Goal: Information Seeking & Learning: Learn about a topic

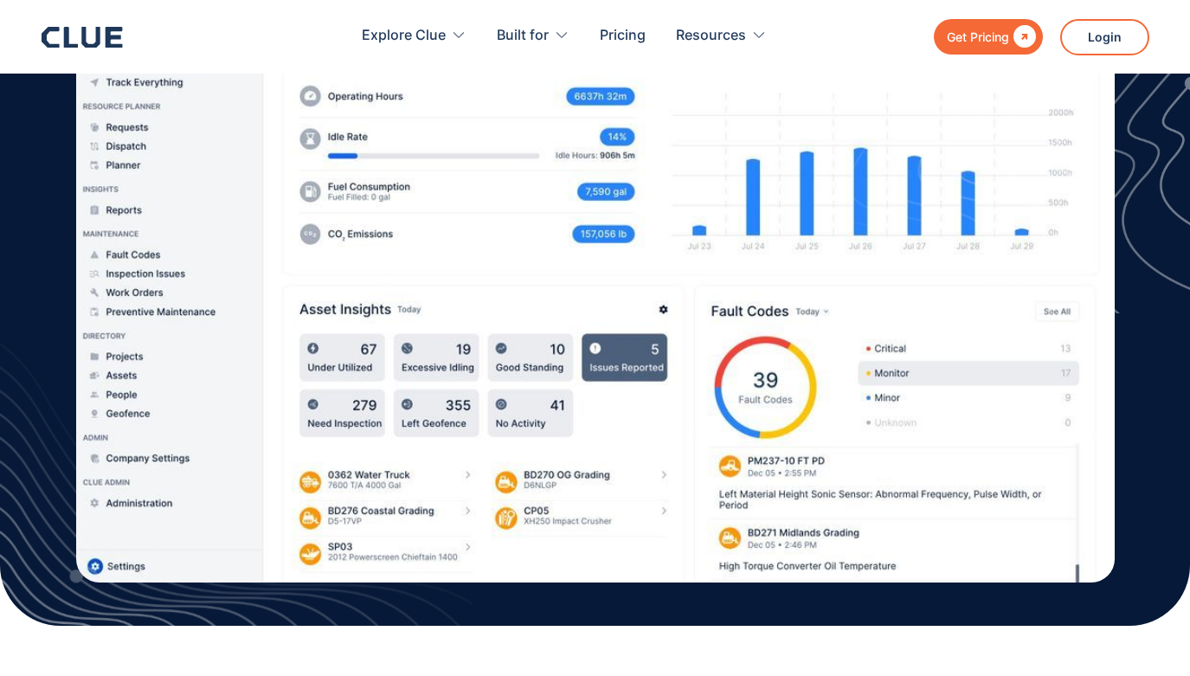
scroll to position [646, 0]
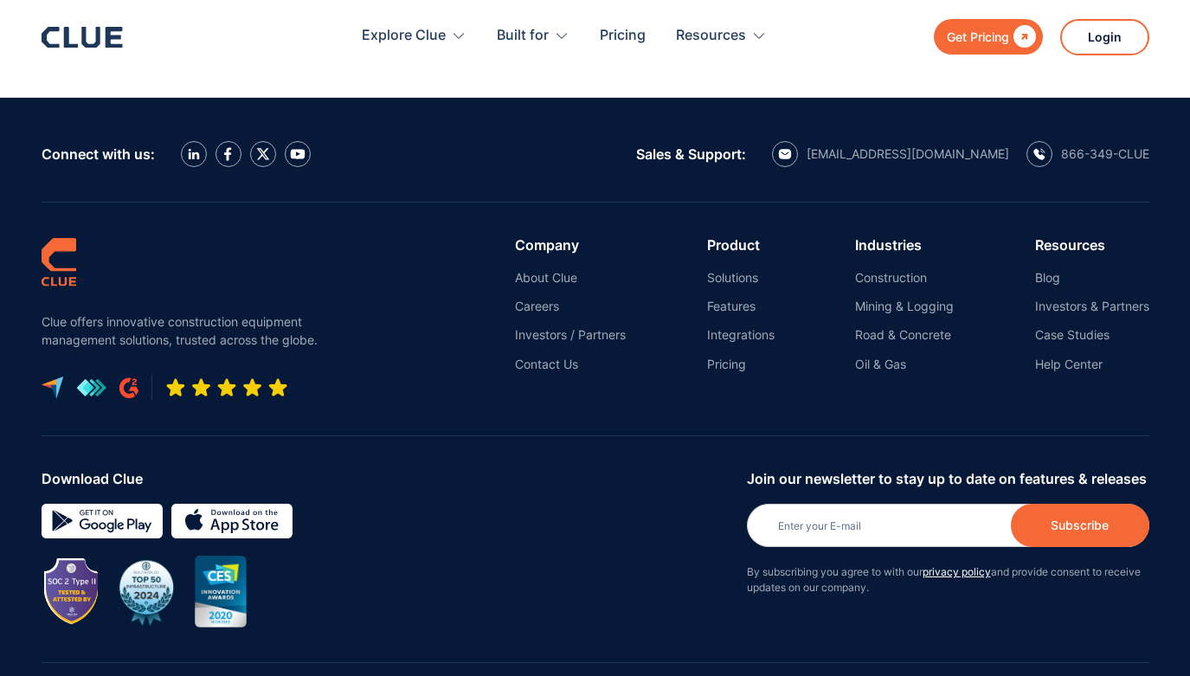
scroll to position [3938, 0]
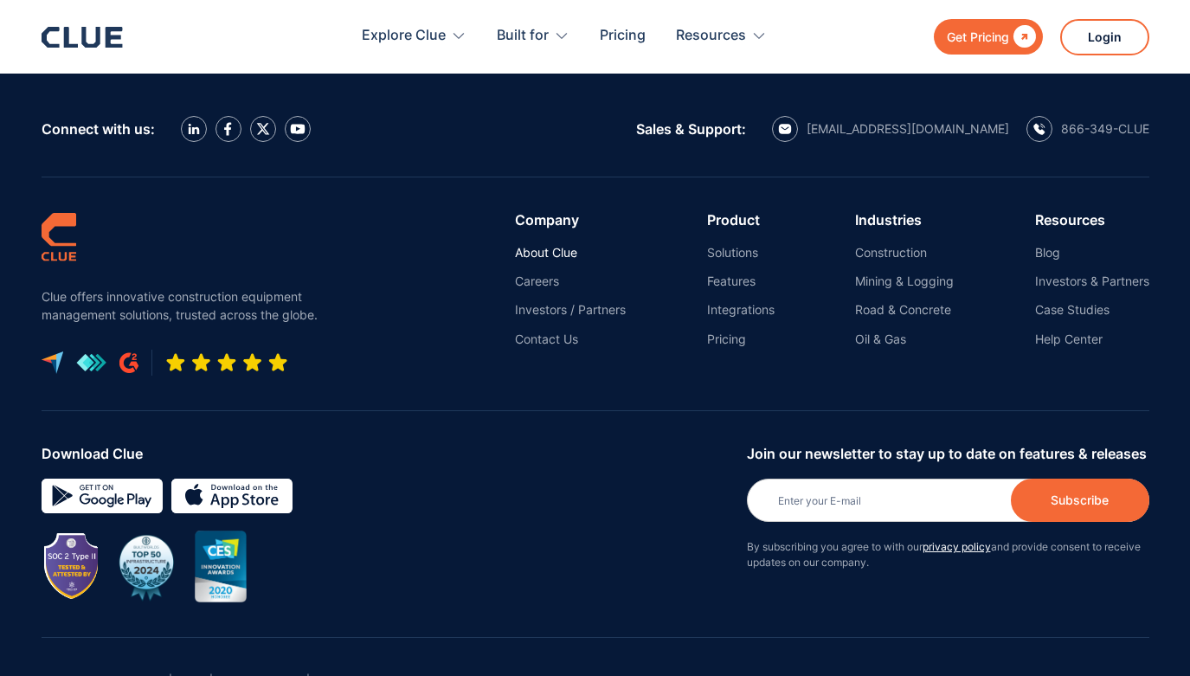
click at [549, 246] on link "About Clue" at bounding box center [570, 253] width 111 height 16
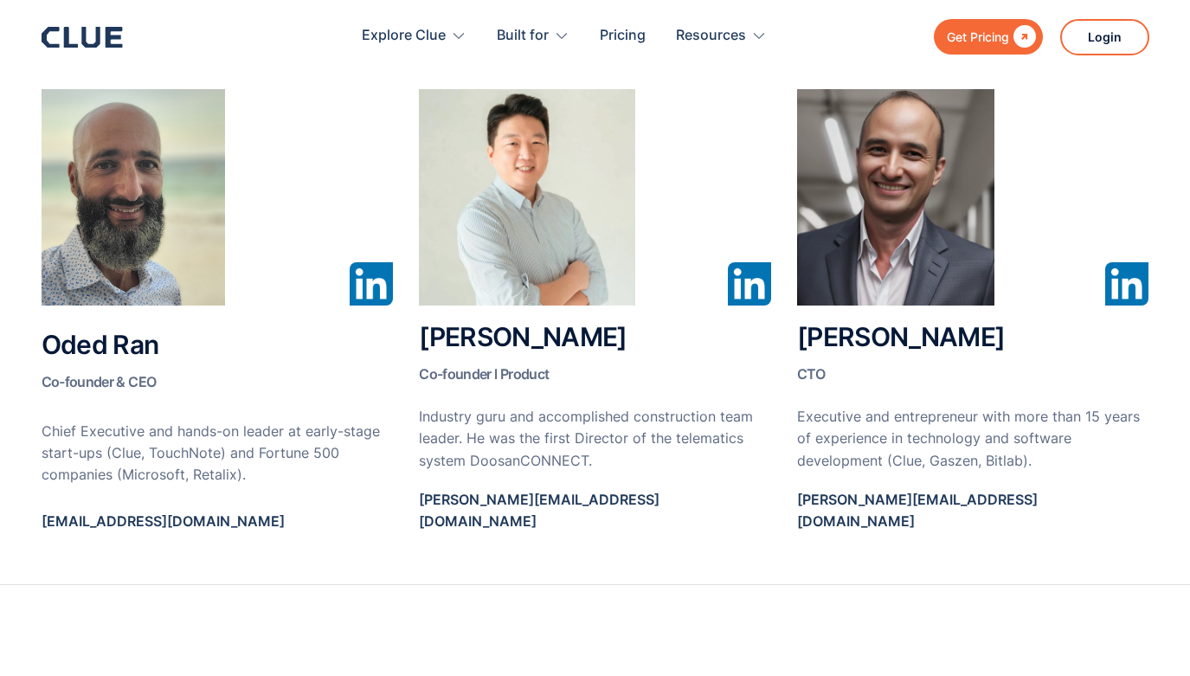
scroll to position [965, 0]
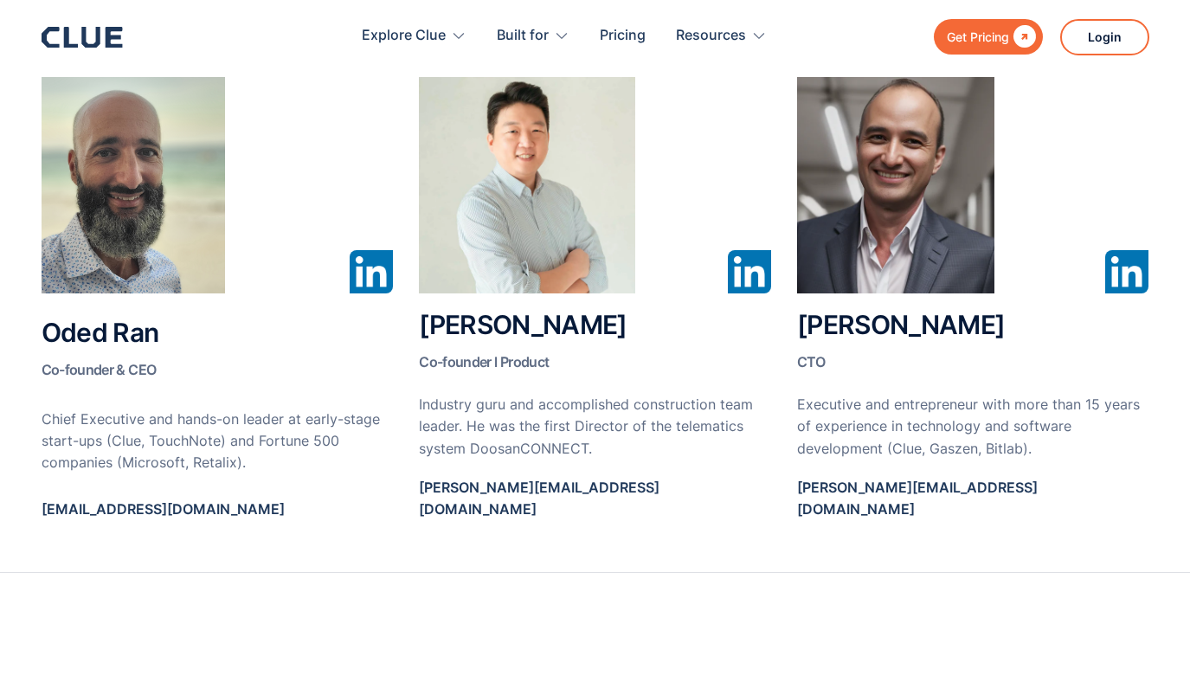
click at [157, 266] on img at bounding box center [133, 185] width 183 height 216
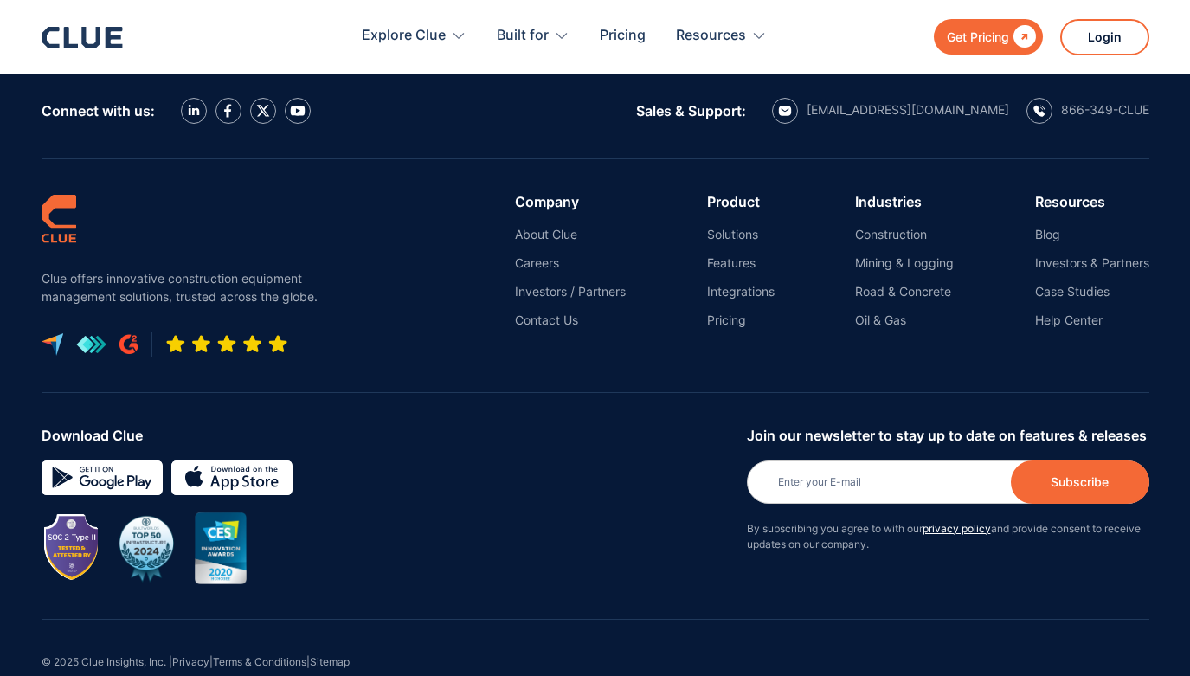
scroll to position [2196, 0]
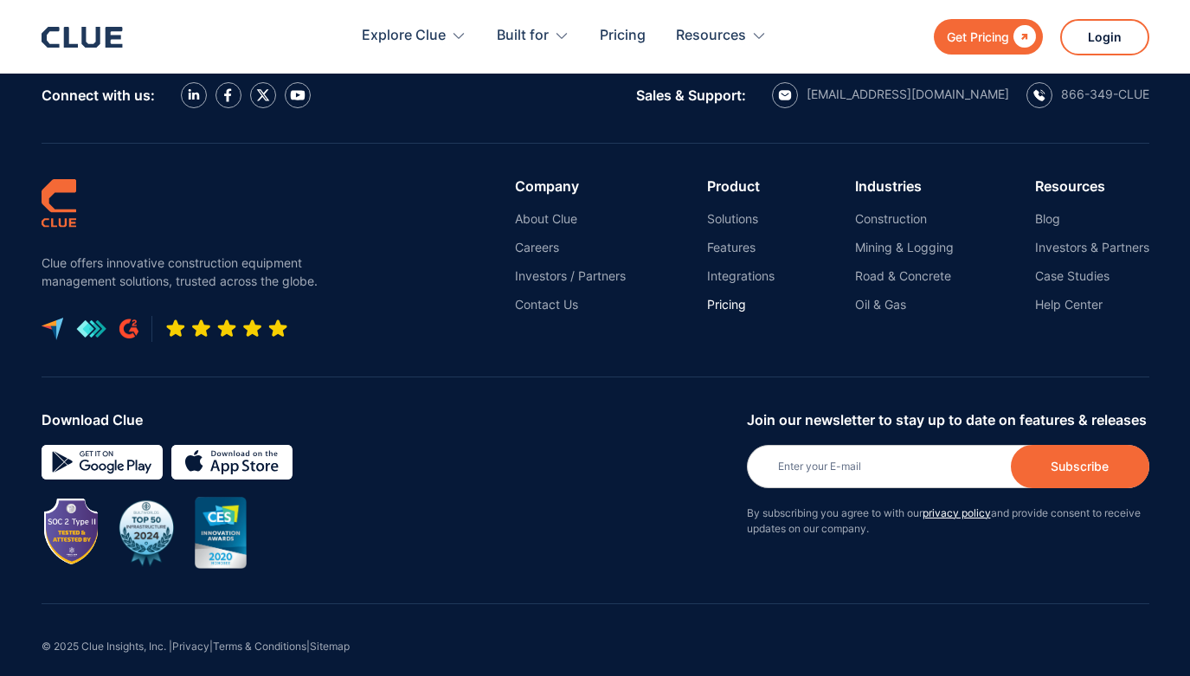
click at [714, 297] on link "Pricing" at bounding box center [740, 305] width 67 height 16
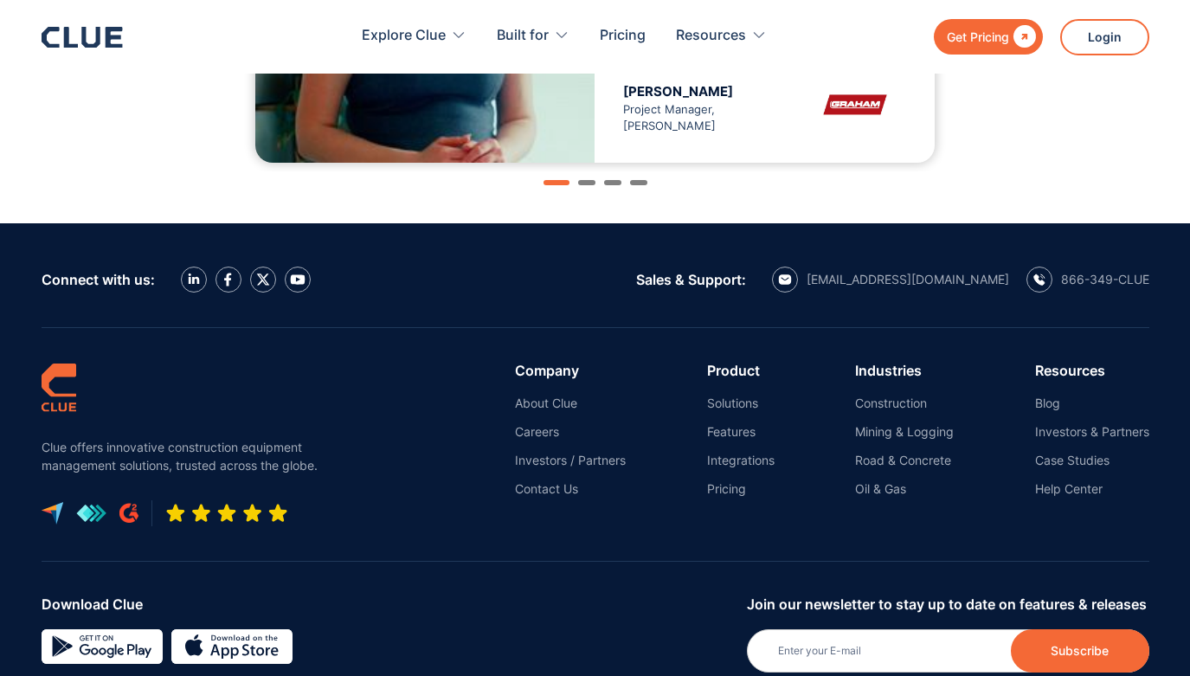
scroll to position [2157, 0]
